Goal: Transaction & Acquisition: Purchase product/service

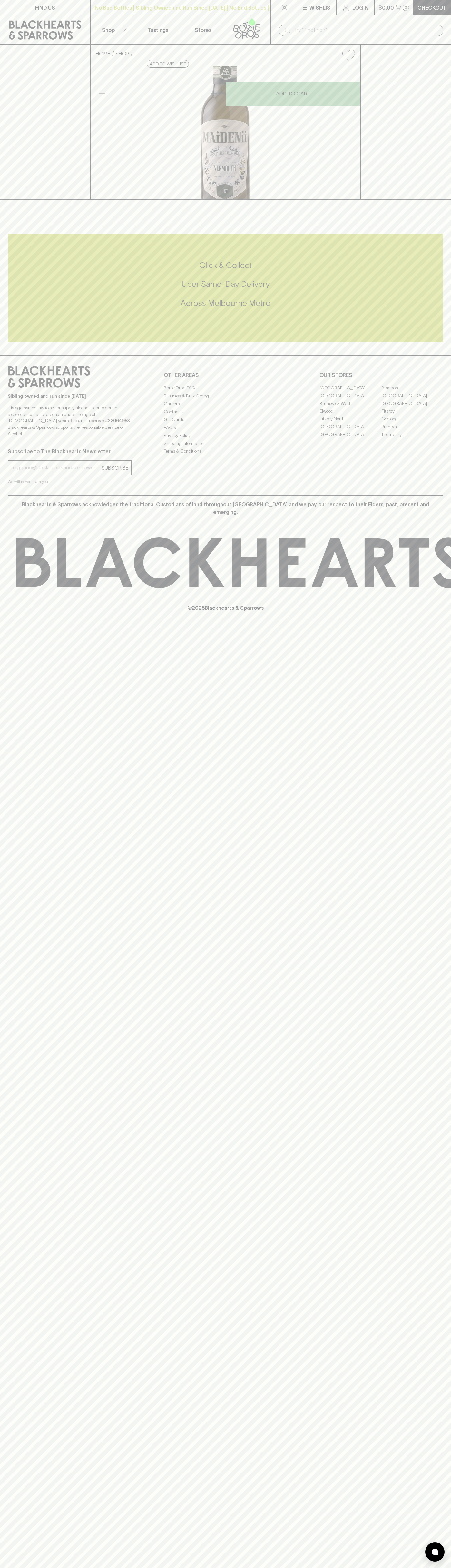
click at [183, 4] on div "| No Bad Bottles | Sibling Owned and Run Since 2006 | No Bad Bottles | Sibling …" at bounding box center [181, 7] width 181 height 16
click at [446, 992] on div "FIND US | No Bad Bottles | Sibling Owned and Run Since 2006 | No Bad Bottles | …" at bounding box center [226, 784] width 451 height 1568
click at [404, 1568] on html "FIND US | No Bad Bottles | Sibling Owned and Run Since 2006 | No Bad Bottles | …" at bounding box center [226, 784] width 451 height 1568
click at [14, 343] on div "Click & Collect Uber Same-Day Delivery Across Melbourne Metro" at bounding box center [225, 284] width 435 height 116
